Goal: Task Accomplishment & Management: Complete application form

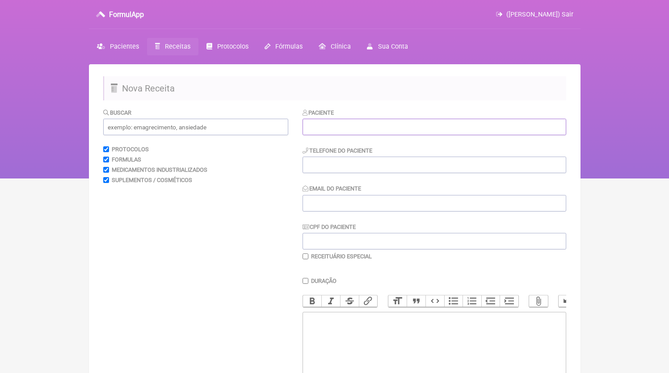
click at [356, 126] on input "text" at bounding box center [434, 127] width 264 height 17
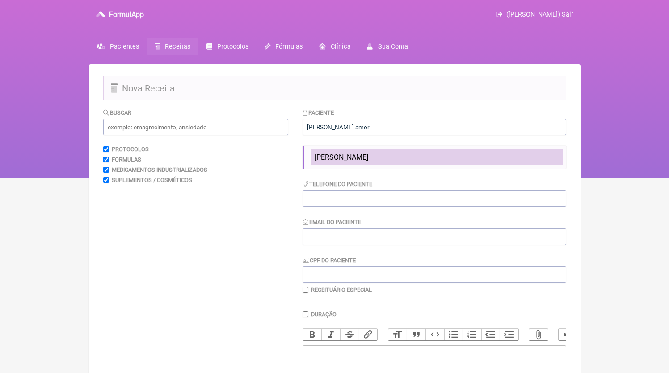
click at [368, 154] on span "[PERSON_NAME]" at bounding box center [342, 157] width 54 height 8
type input "[PERSON_NAME]"
type input "3299512936"
type input "[EMAIL_ADDRESS][DOMAIN_NAME]"
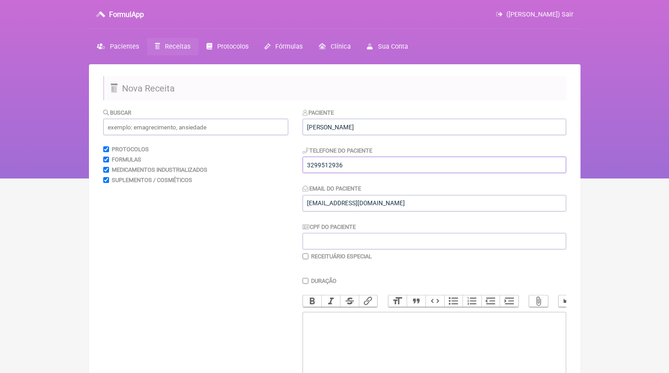
click at [366, 169] on input "3299512936" at bounding box center [434, 165] width 264 height 17
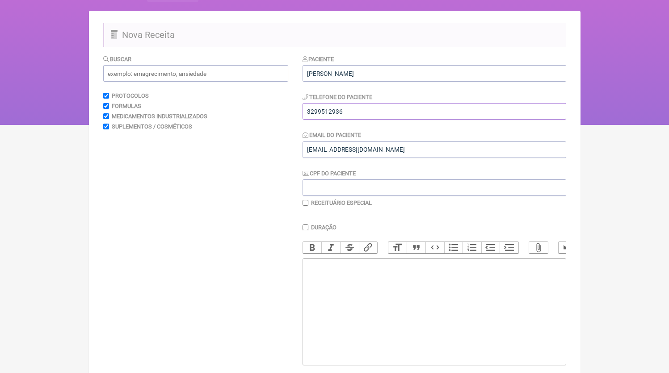
scroll to position [48, 0]
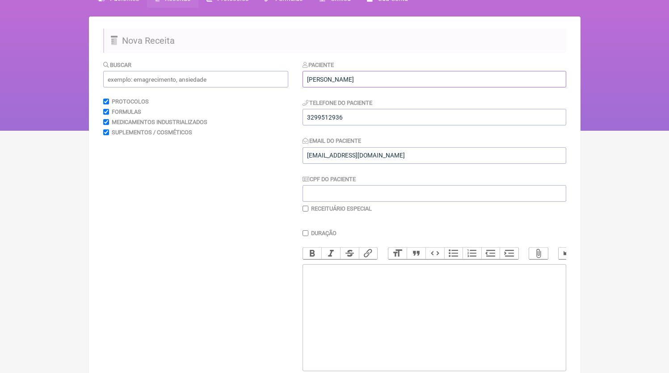
click at [367, 84] on input "[PERSON_NAME]" at bounding box center [434, 79] width 264 height 17
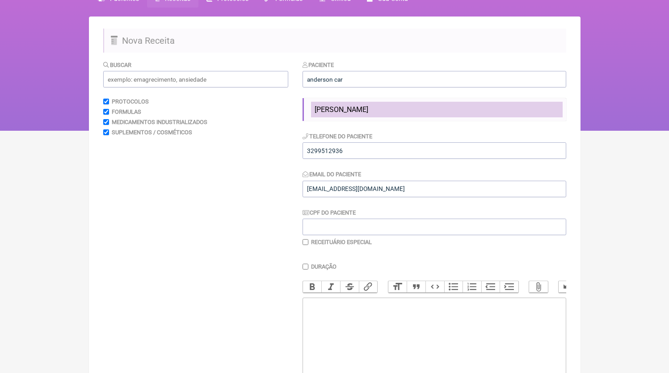
click at [368, 107] on span "[PERSON_NAME]" at bounding box center [342, 109] width 54 height 8
type input "[PERSON_NAME]"
type input "21965637134"
type input "[EMAIL_ADDRESS][DOMAIN_NAME]"
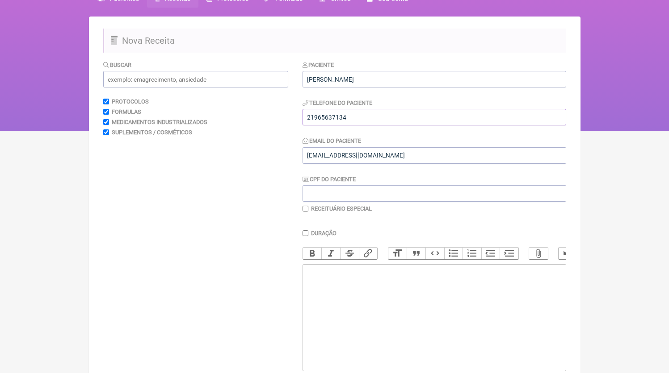
click at [355, 118] on input "21965637134" at bounding box center [434, 117] width 264 height 17
click at [401, 303] on trix-editor at bounding box center [434, 317] width 264 height 107
paste trix-editor "<div>21965637134</div>"
type trix-editor "<div>21965637134<br><br><br></div>"
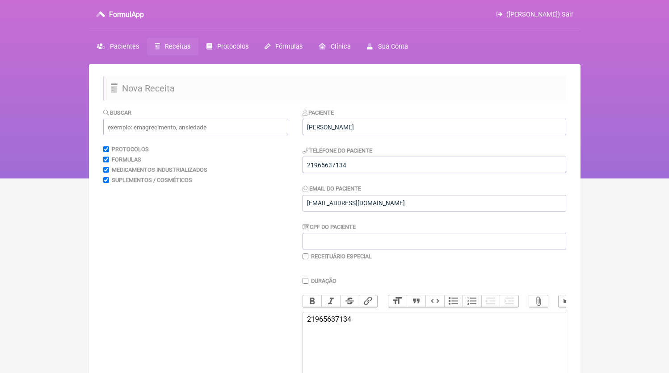
click at [172, 42] on link "Receitas" at bounding box center [172, 46] width 51 height 17
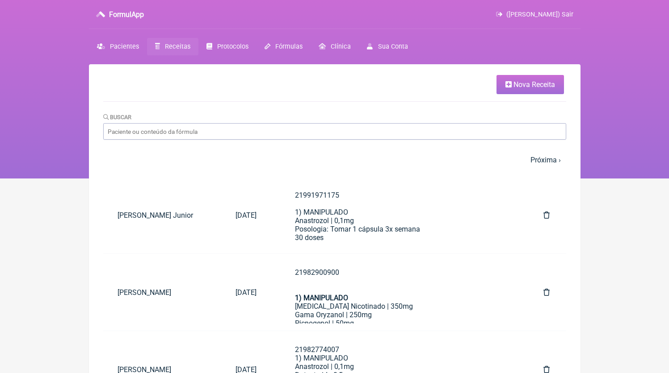
click at [509, 88] on icon at bounding box center [508, 84] width 6 height 7
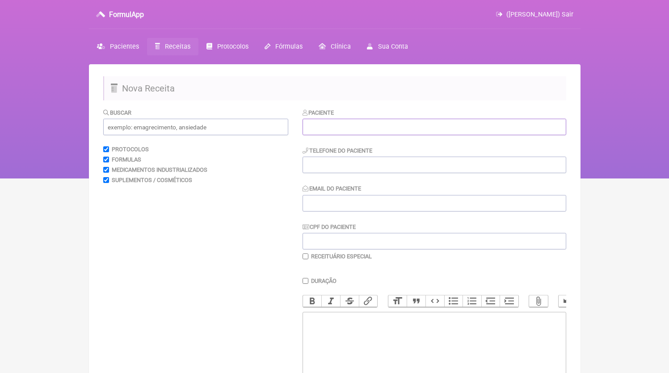
click at [329, 128] on input "text" at bounding box center [434, 127] width 264 height 17
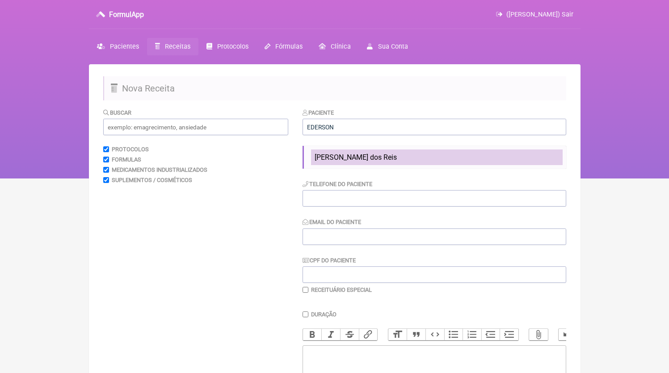
click at [344, 155] on span "[PERSON_NAME] dos Reis" at bounding box center [356, 157] width 82 height 8
type input "[PERSON_NAME] dos Reis"
type input "21981428710"
type input "[EMAIL_ADDRESS][DOMAIN_NAME]"
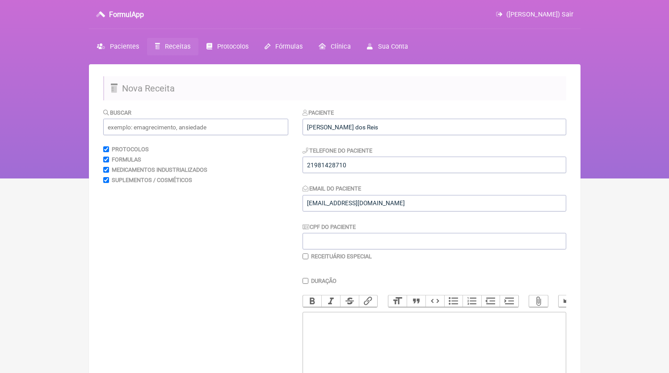
scroll to position [31, 0]
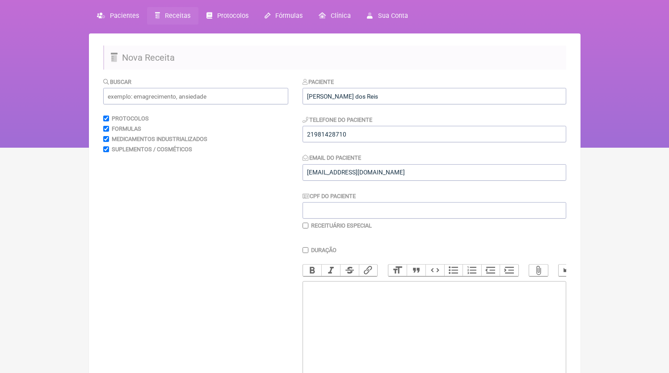
click at [346, 322] on trix-editor at bounding box center [434, 334] width 264 height 107
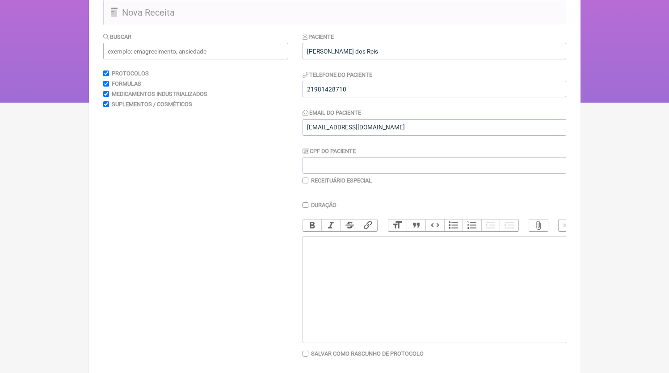
paste trix-editor "<div>2)MANIPULADO<br>Anastrozol 0,1mg<br>Posologia: tomar 01 dose 3x semana<br>…"
click at [363, 90] on input "21981428710" at bounding box center [434, 89] width 264 height 17
click at [307, 253] on div "2)MANIPULADO Anastrozol 0,1mg Posologia: tomar 01 dose 3x semana 30 doses" at bounding box center [434, 256] width 254 height 34
paste trix-editor "19814287102"
paste trix-editor "21981428710"
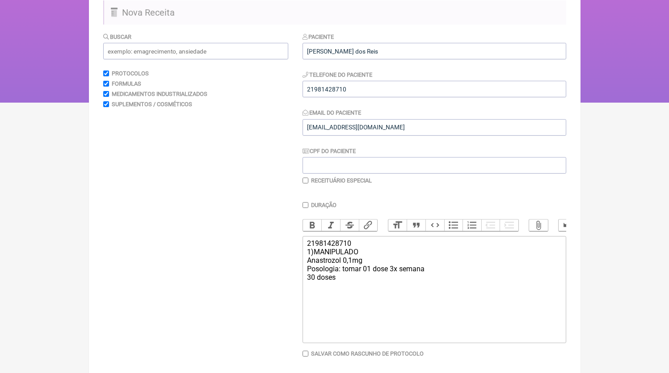
click at [389, 271] on div "21981428710 1)MANIPULADO Anastrozol 0,1mg Posologia: tomar 01 dose 3x semana 30…" at bounding box center [434, 260] width 254 height 42
click at [314, 290] on div "21981428710 1)MANIPULADO Anastrozol 0,1mg Dutasterida 0,5mg Posologia: tomar 01…" at bounding box center [434, 264] width 254 height 51
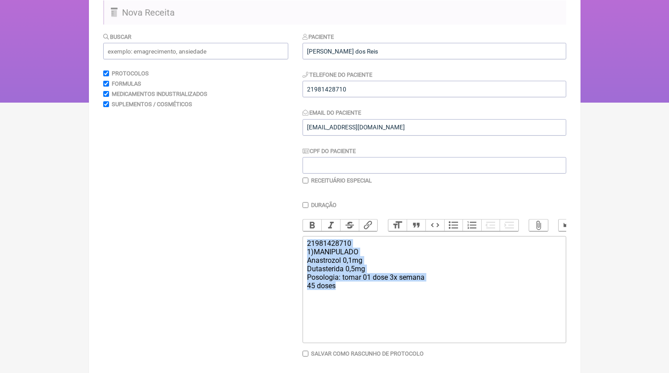
drag, startPoint x: 270, startPoint y: 257, endPoint x: 267, endPoint y: 250, distance: 8.0
click at [267, 250] on form "Buscar Protocolos Formulas Medicamentos Industrializados Suplementos / Cosmétic…" at bounding box center [334, 212] width 463 height 360
click at [318, 290] on div "21981428710 1)MANIPULADO Anastrozol 0,1mg Dutasterida 0,5mg Posologia: tomar 01…" at bounding box center [434, 264] width 254 height 51
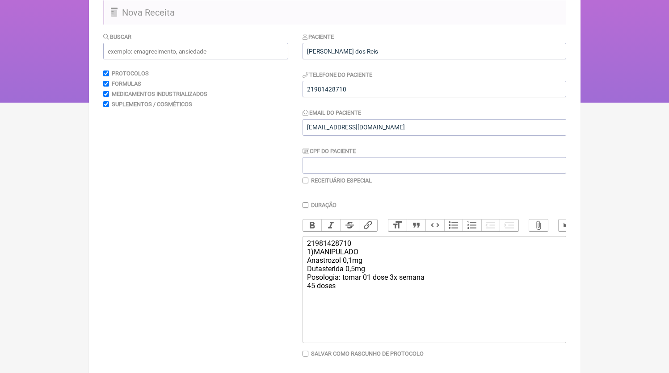
click at [317, 290] on div "21981428710 1)MANIPULADO Anastrozol 0,1mg Dutasterida 0,5mg Posologia: tomar 01…" at bounding box center [434, 264] width 254 height 51
click at [313, 290] on div "21981428710 1)MANIPULADO Anastrozol 0,1mg Dutasterida 0,5mg Posologia: tomar 01…" at bounding box center [434, 264] width 254 height 51
type trix-editor "<div>21981428710<br>1)MANIPULADO<br>Anastrozol 0,1mg<br>Dutasterida 0,5mg<br>Po…"
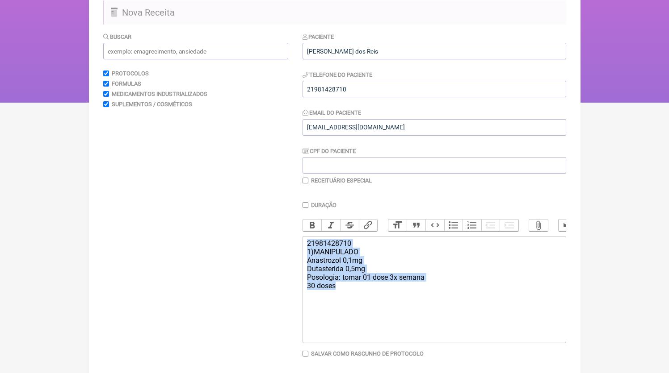
drag, startPoint x: 371, startPoint y: 319, endPoint x: 292, endPoint y: 241, distance: 111.5
click at [292, 241] on form "Buscar Protocolos Formulas Medicamentos Industrializados Suplementos / Cosmétic…" at bounding box center [334, 212] width 463 height 360
copy div "21981428710 1)MANIPULADO Anastrozol 0,1mg Dutasterida 0,5mg Posologia: tomar 01…"
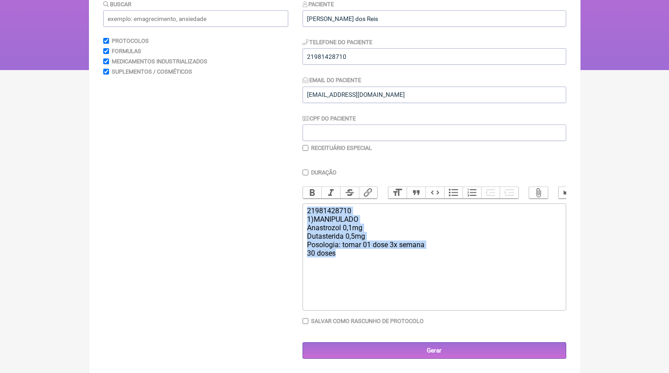
scroll to position [118, 0]
click at [377, 353] on input "Gerar" at bounding box center [434, 351] width 264 height 17
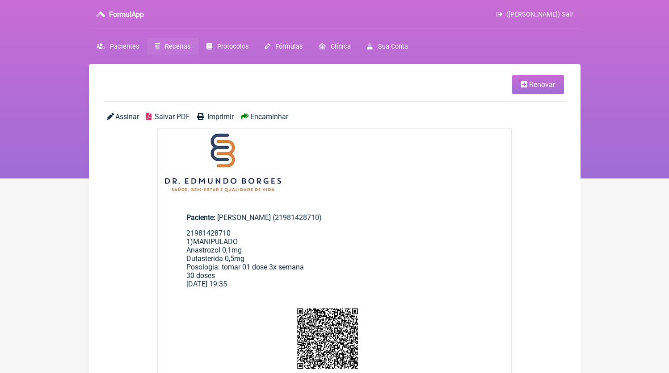
click at [169, 118] on span "Salvar PDF" at bounding box center [172, 117] width 35 height 8
